Goal: Task Accomplishment & Management: Manage account settings

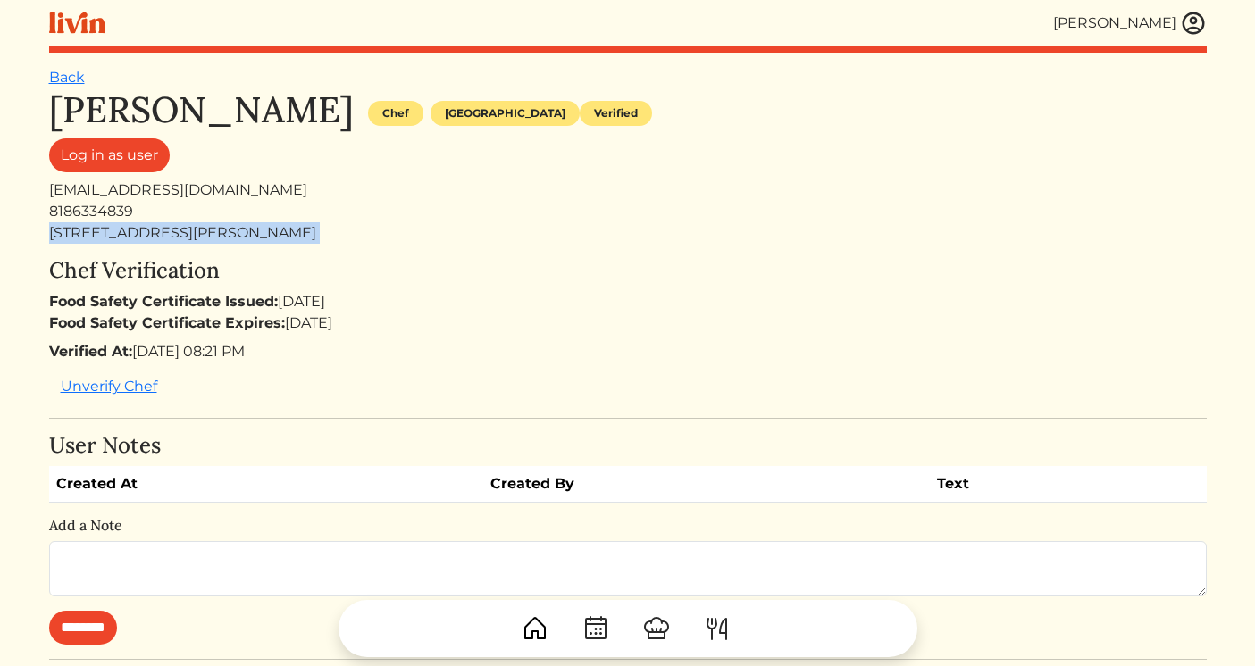
click at [1186, 13] on img at bounding box center [1193, 23] width 27 height 27
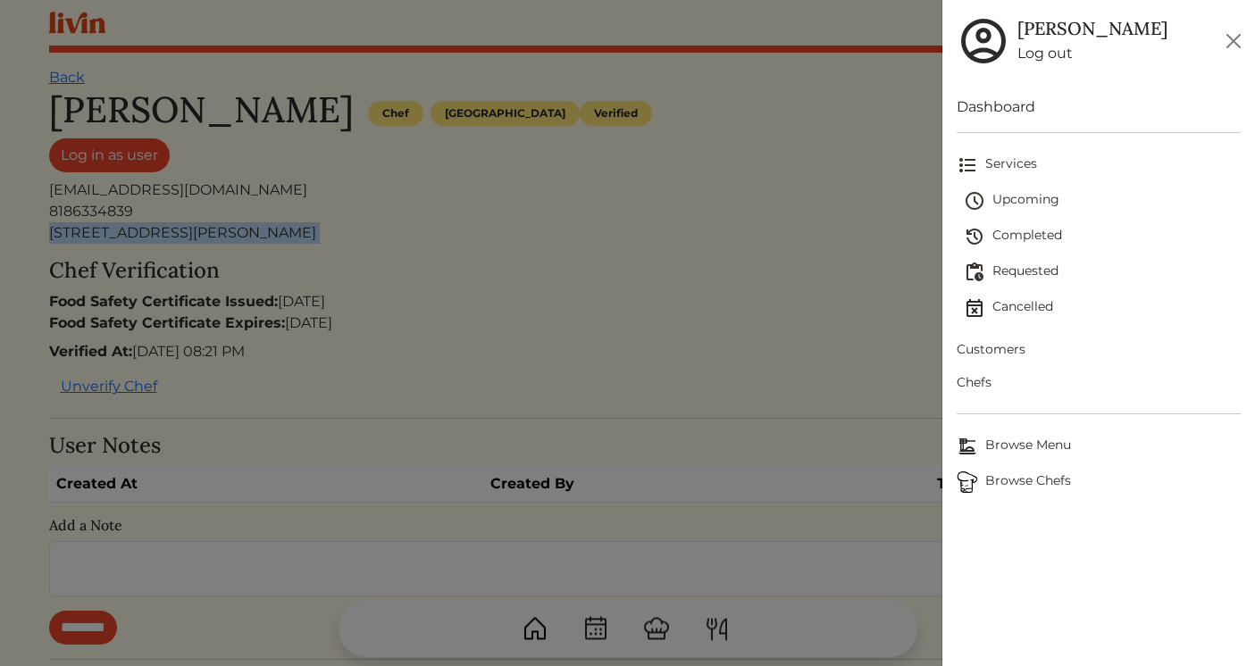
click at [1058, 204] on span "Upcoming" at bounding box center [1102, 200] width 277 height 21
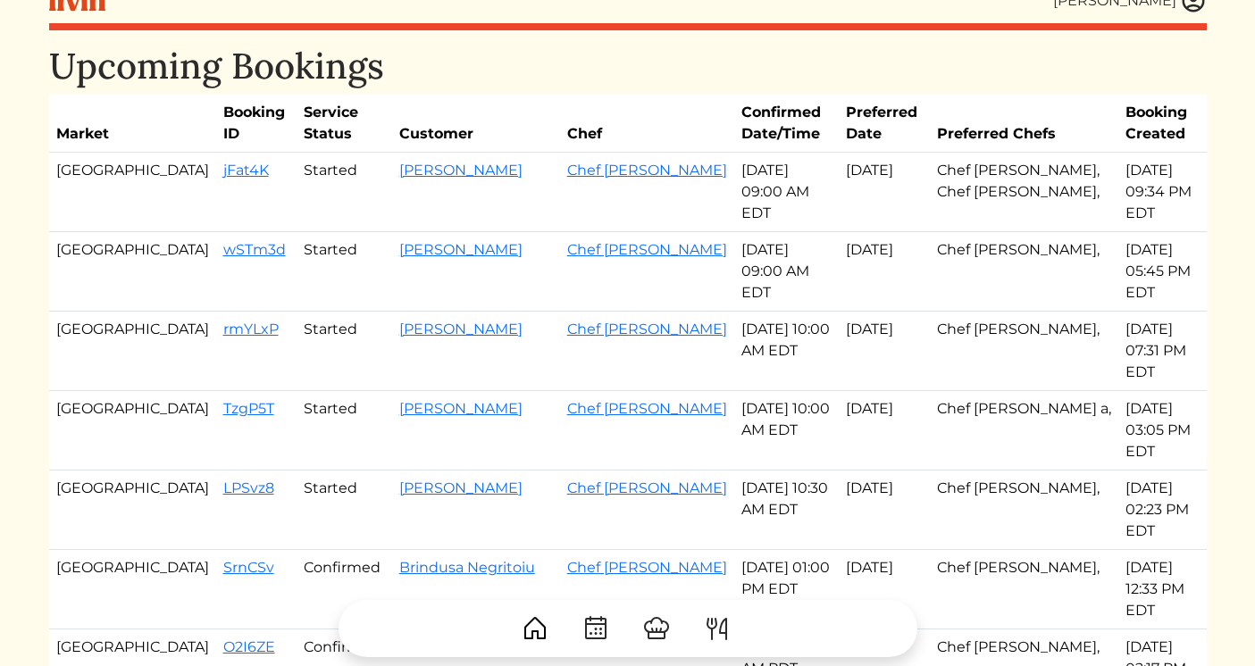
scroll to position [24, 0]
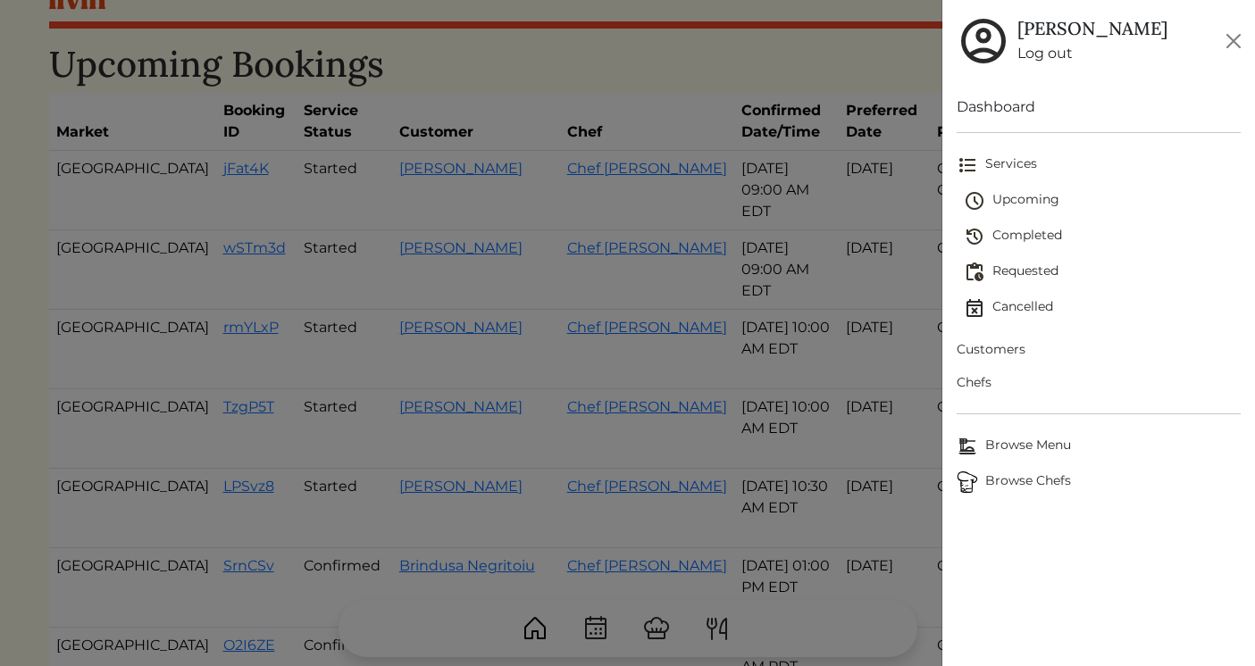
click at [987, 199] on span "Upcoming" at bounding box center [1102, 200] width 277 height 21
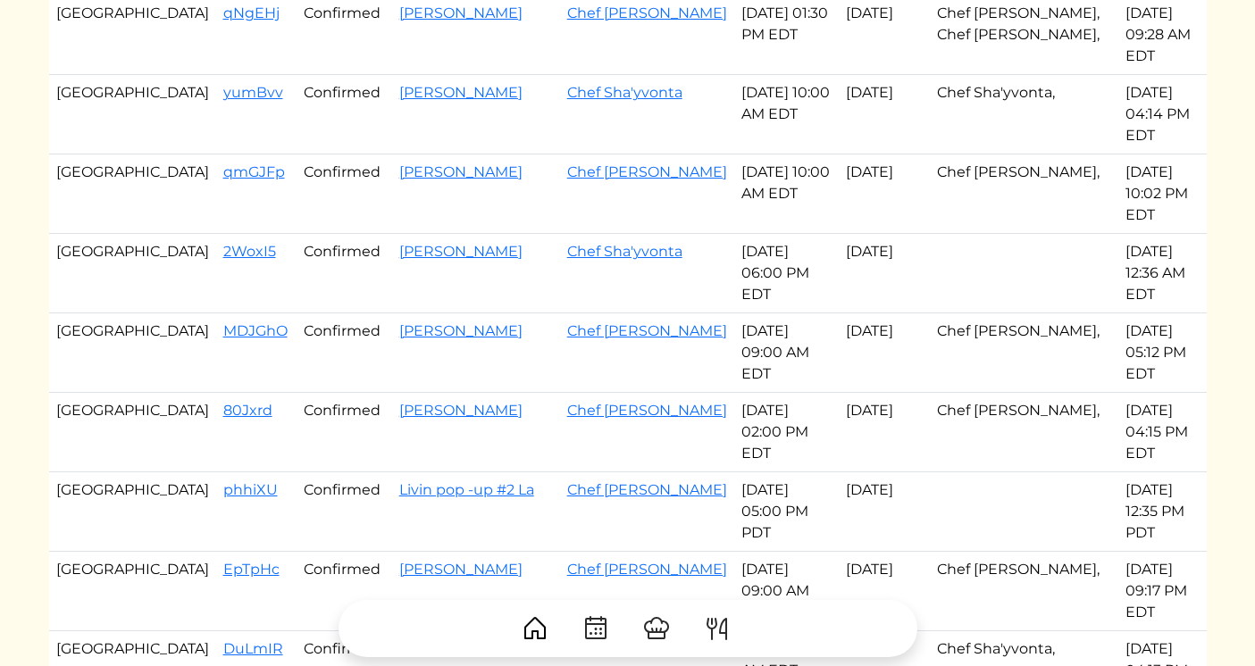
scroll to position [995, 0]
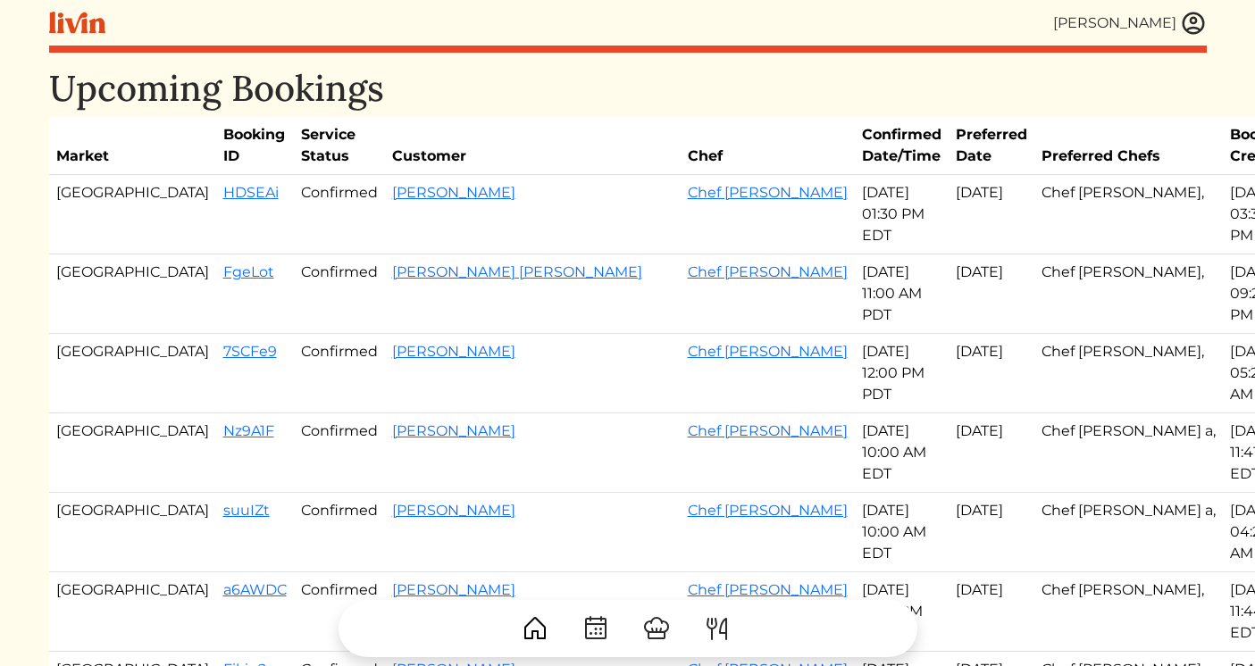
click at [1190, 20] on img at bounding box center [1193, 23] width 27 height 27
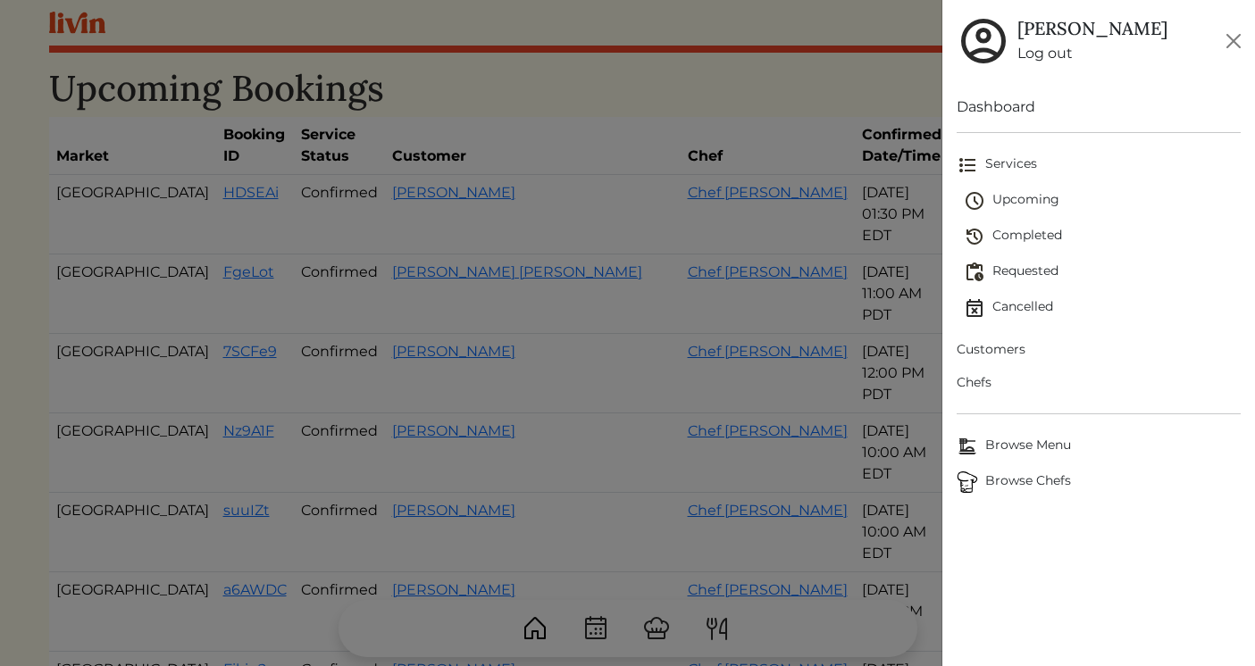
click at [961, 348] on span "Customers" at bounding box center [1099, 349] width 284 height 19
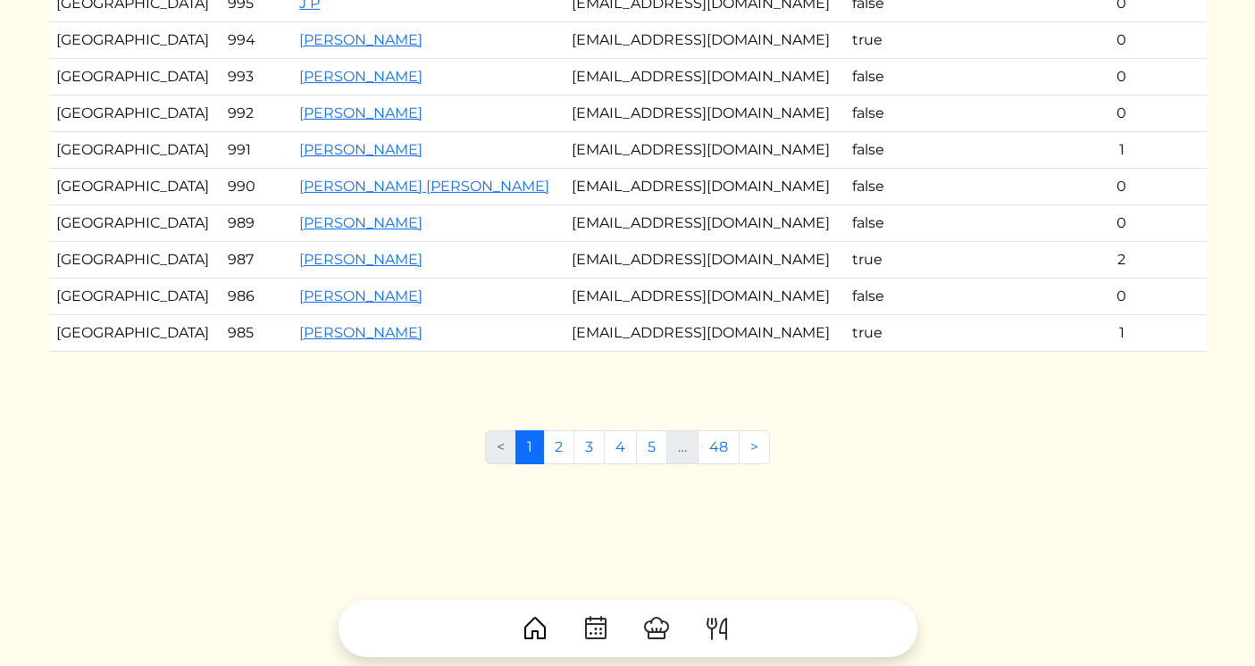
scroll to position [422, 0]
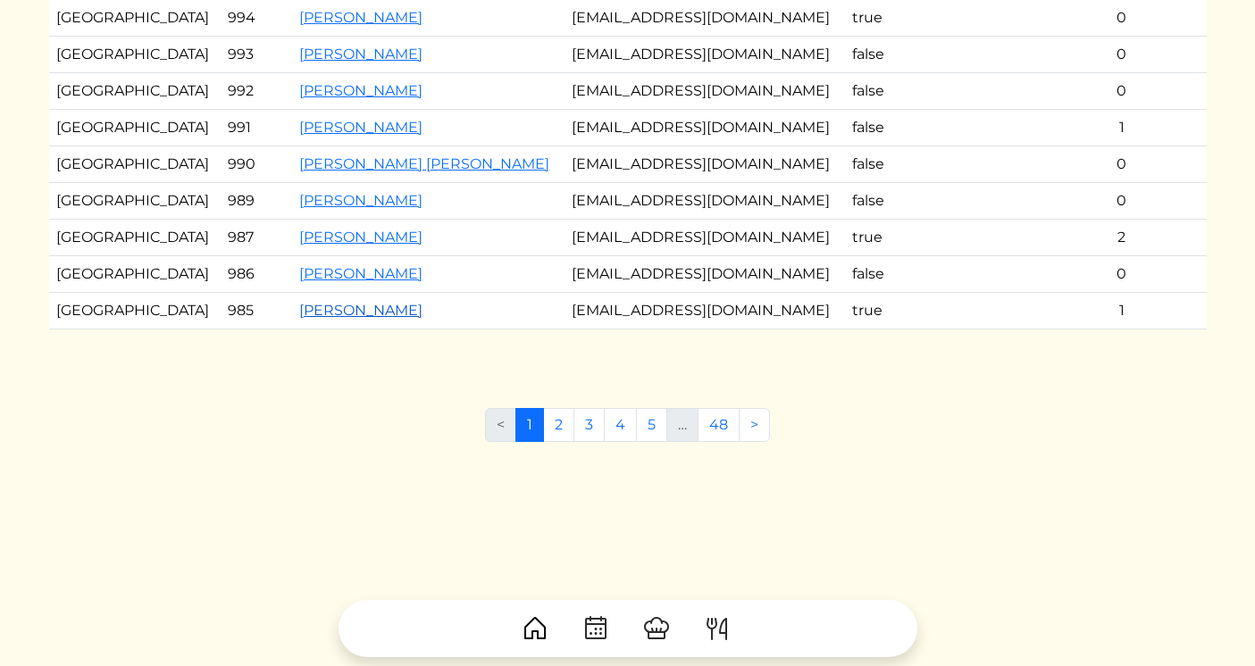
click at [299, 309] on link "[PERSON_NAME]" at bounding box center [360, 310] width 123 height 17
